Goal: Book appointment/travel/reservation

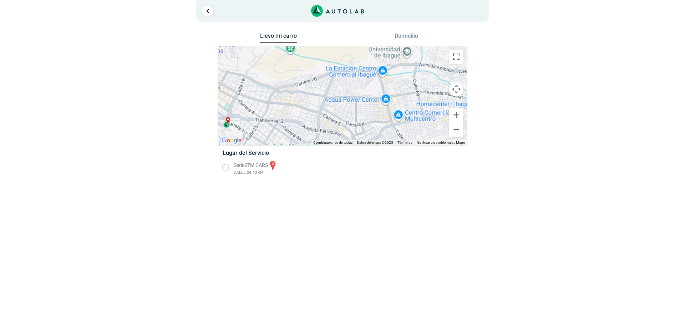
click at [226, 167] on li "Sede STM CARS a CALLE 24 #3 -34" at bounding box center [342, 168] width 250 height 16
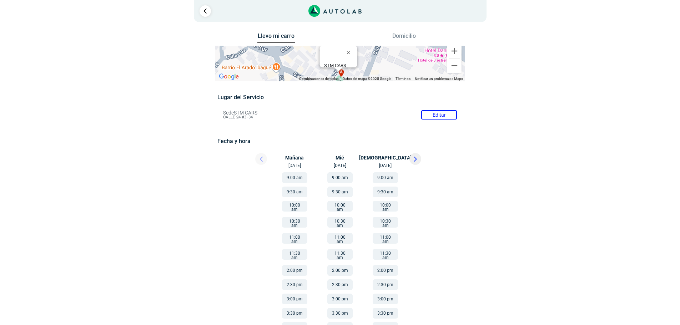
click at [291, 177] on button "9:00 am" at bounding box center [294, 177] width 25 height 11
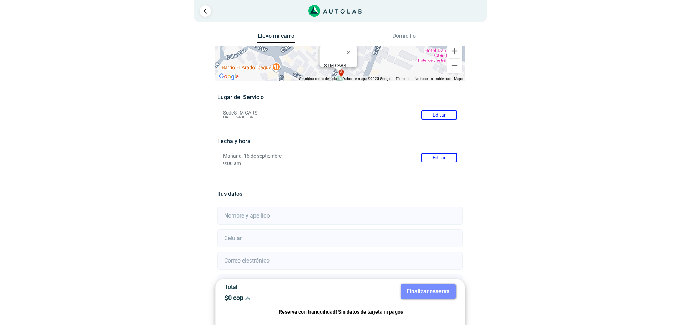
scroll to position [63, 0]
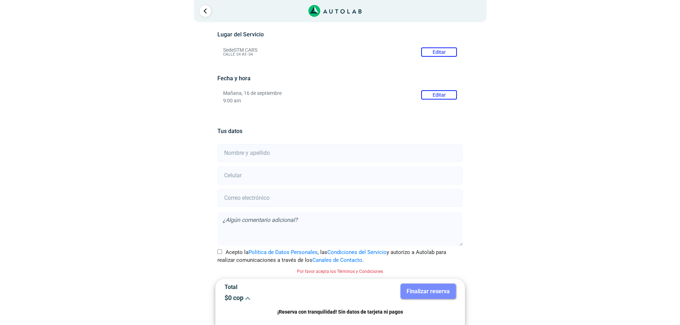
click at [230, 152] on input "text" at bounding box center [339, 153] width 245 height 18
type input "[PERSON_NAME]"
click at [246, 176] on input "number" at bounding box center [339, 176] width 245 height 18
type input "3184740661"
click at [230, 196] on input "email" at bounding box center [339, 198] width 245 height 18
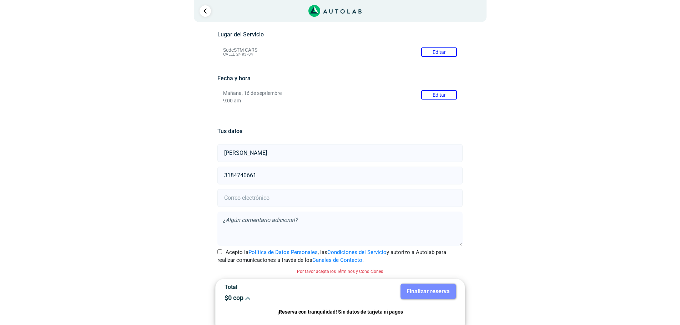
type input "[EMAIL_ADDRESS][DOMAIN_NAME]"
click at [242, 221] on textarea at bounding box center [339, 229] width 245 height 34
type textarea "LLEVO EL REPUESTO"
click at [220, 253] on input "Acepto la Política de Datos Personales , las Condiciones del Servicio y autoriz…" at bounding box center [219, 252] width 5 height 5
checkbox input "true"
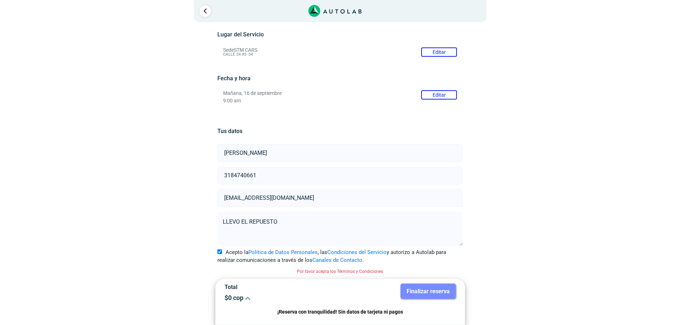
scroll to position [54, 0]
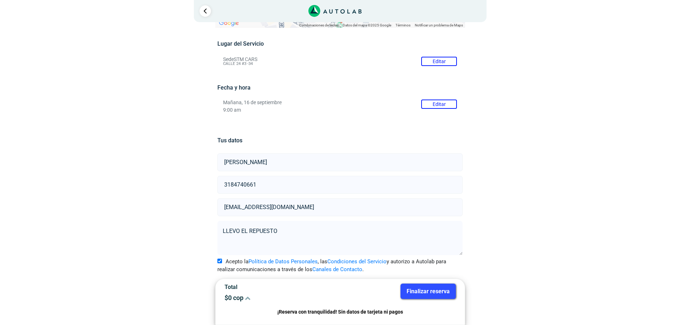
click at [431, 290] on button "Finalizar reserva" at bounding box center [428, 291] width 55 height 15
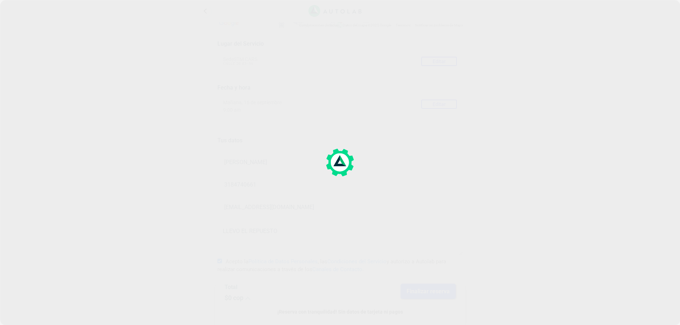
scroll to position [0, 0]
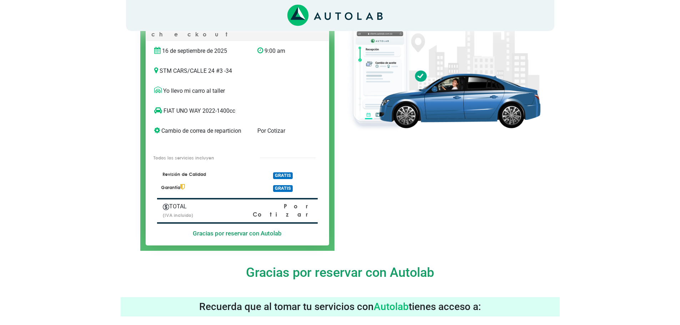
scroll to position [40, 0]
